Goal: Task Accomplishment & Management: Manage account settings

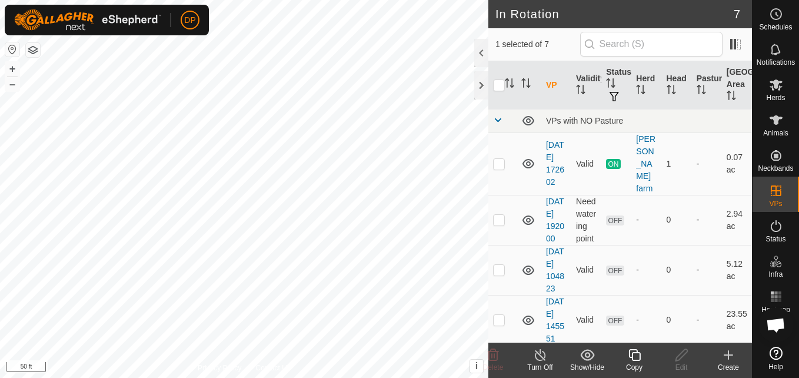
checkbox input "false"
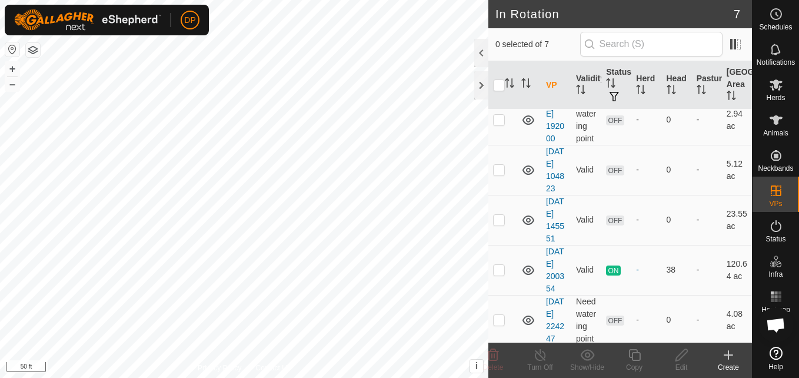
scroll to position [118, 0]
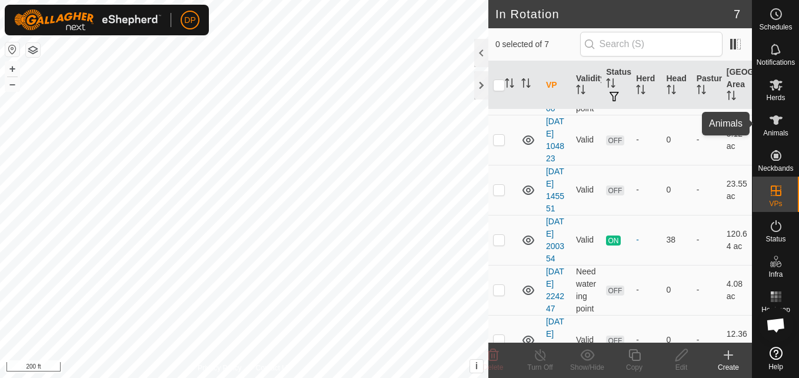
click at [779, 119] on icon at bounding box center [775, 119] width 13 height 9
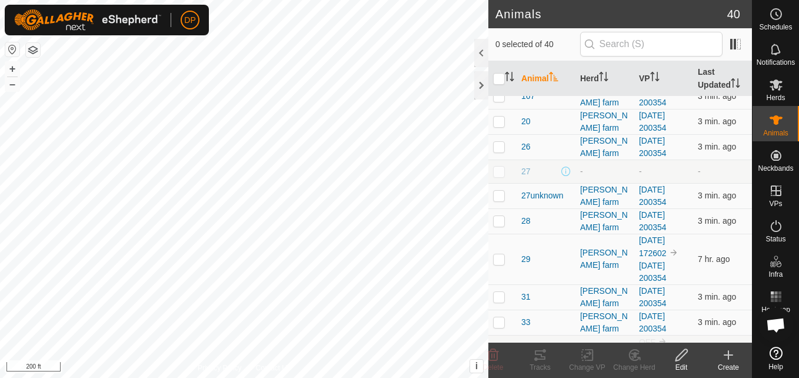
scroll to position [470, 0]
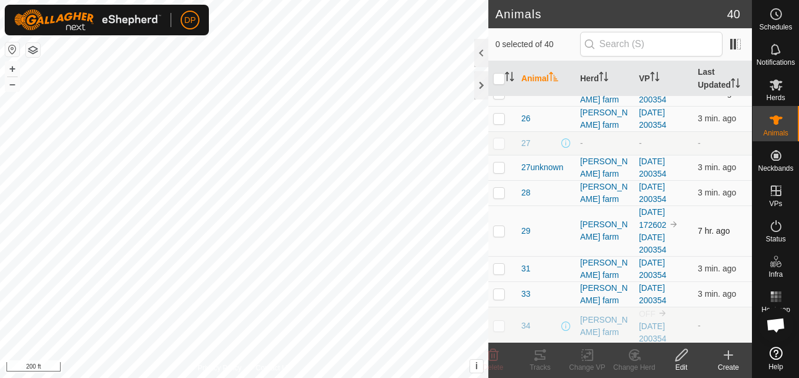
click at [497, 231] on p-checkbox at bounding box center [499, 230] width 12 height 9
checkbox input "true"
click at [600, 231] on div "[PERSON_NAME] farm" at bounding box center [604, 230] width 49 height 25
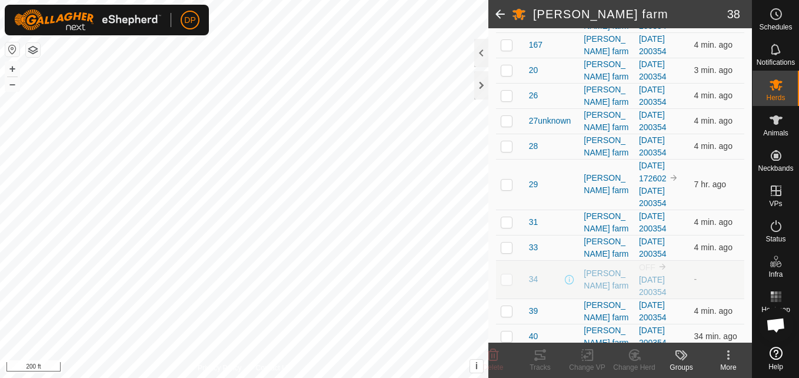
scroll to position [588, 0]
click at [505, 181] on p-checkbox at bounding box center [506, 182] width 12 height 9
checkbox input "true"
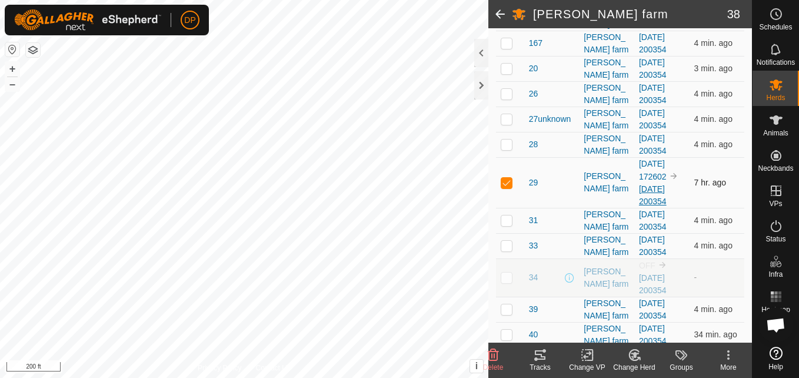
click at [657, 188] on link "[DATE] 200354" at bounding box center [653, 195] width 28 height 22
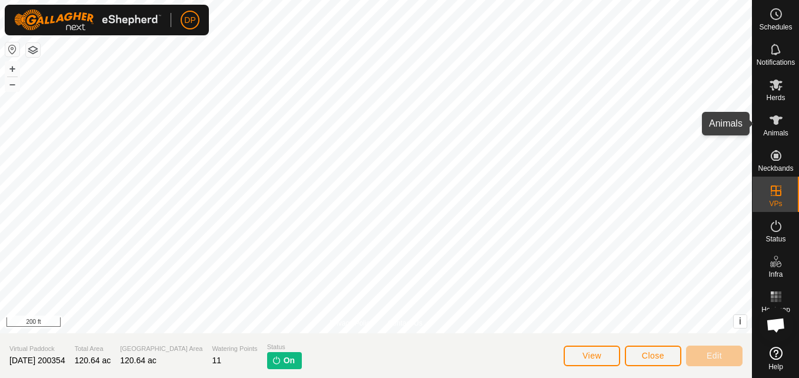
click at [776, 116] on icon at bounding box center [775, 119] width 13 height 9
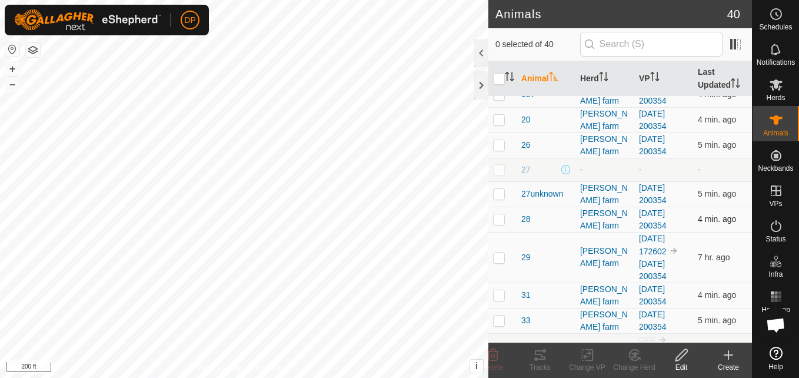
scroll to position [389, 0]
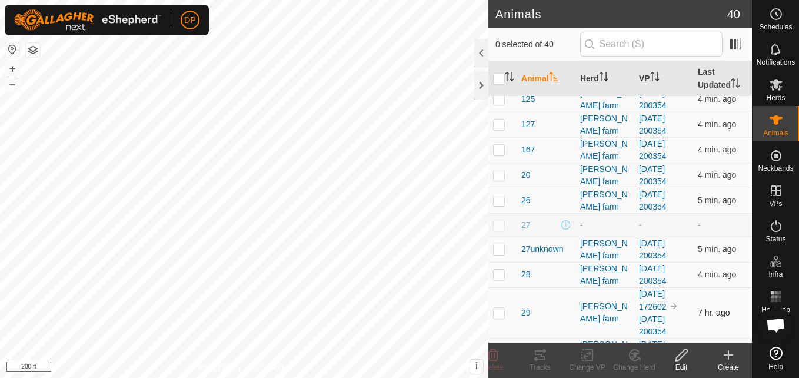
click at [497, 316] on p-checkbox at bounding box center [499, 312] width 12 height 9
checkbox input "true"
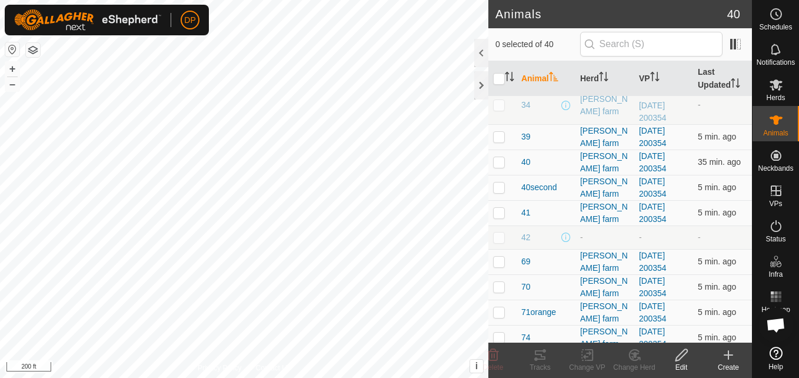
scroll to position [706, 0]
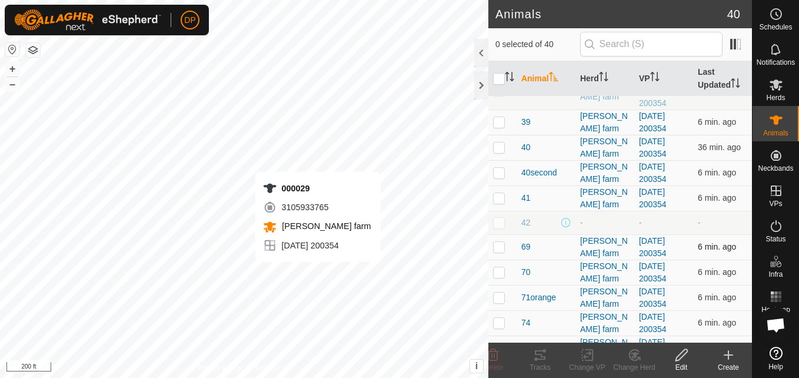
checkbox input "true"
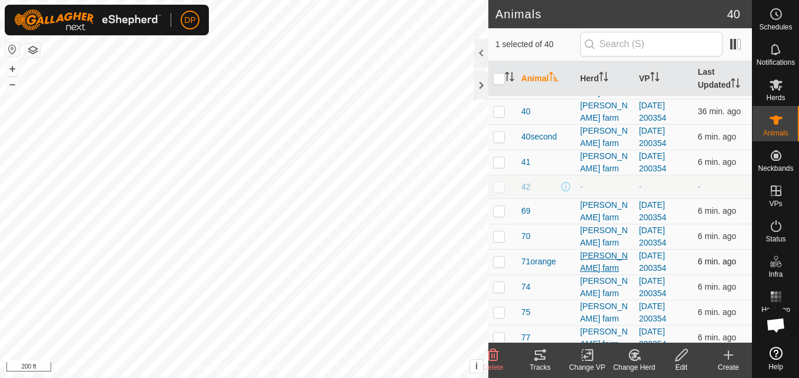
scroll to position [800, 0]
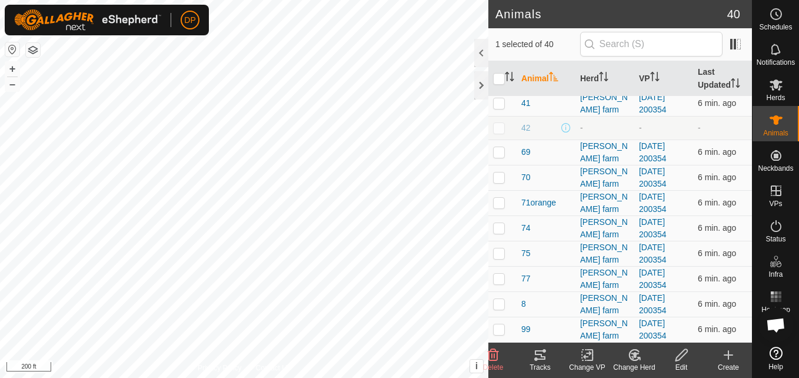
click at [496, 129] on p-checkbox at bounding box center [499, 127] width 12 height 9
checkbox input "false"
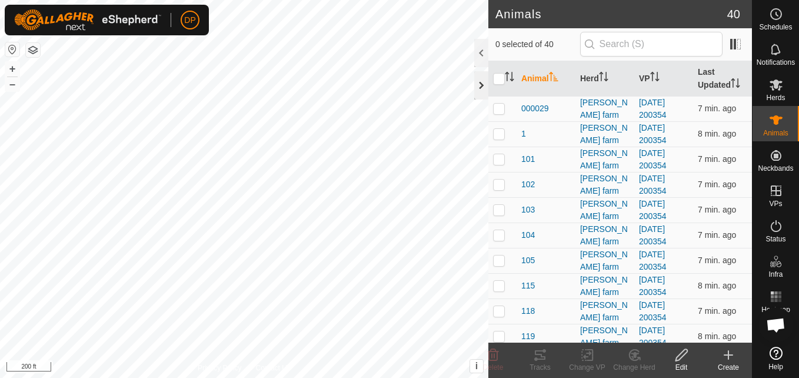
click at [482, 79] on div at bounding box center [481, 85] width 14 height 28
